Goal: Find specific page/section: Find specific page/section

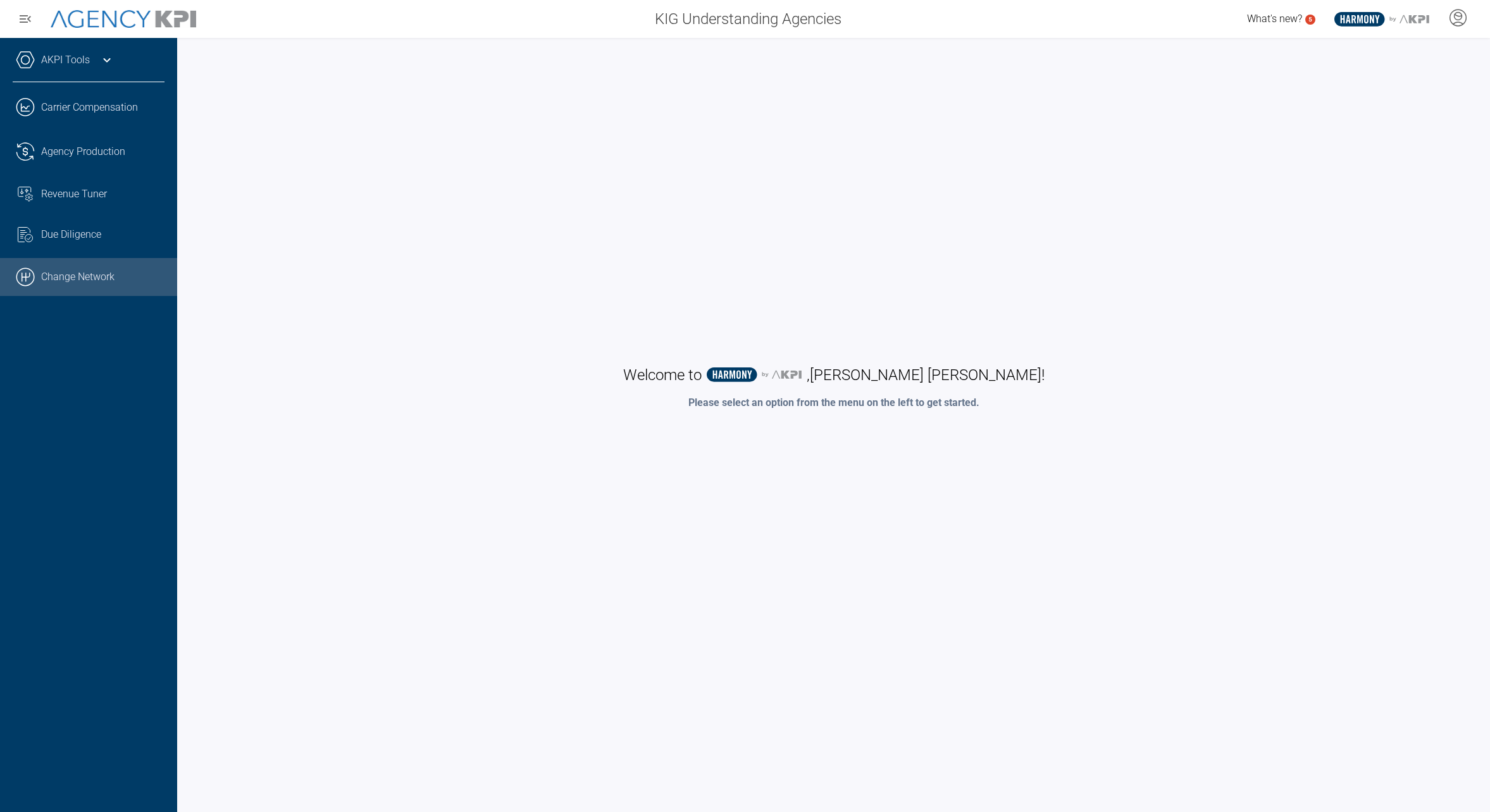
click at [101, 286] on link ".cls-1{fill:none;stroke:#000;stroke-linecap:round;stroke-linejoin:round;stroke-…" at bounding box center [88, 277] width 177 height 38
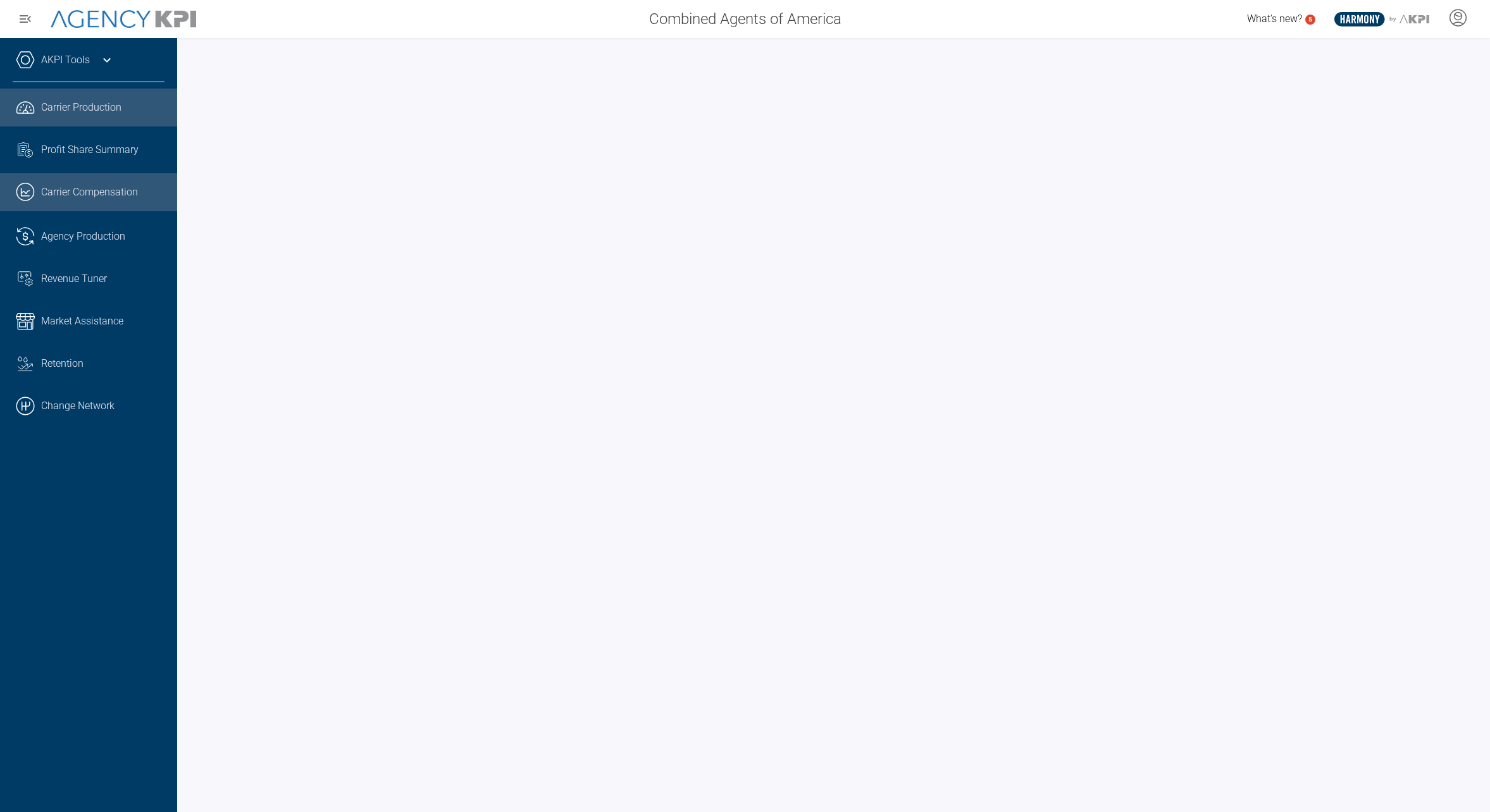
click at [92, 191] on span "Carrier Compensation" at bounding box center [89, 192] width 97 height 15
